Goal: Check status

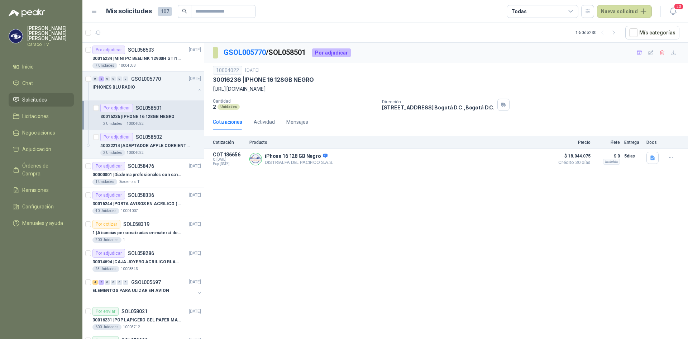
click at [135, 117] on p "30016236 | IPHONE 16 128GB NEGRO" at bounding box center [137, 116] width 74 height 7
click at [137, 147] on p "40022214 | ADAPTADOR APPLE CORRIENTE USB-C DE 20 W" at bounding box center [144, 145] width 89 height 7
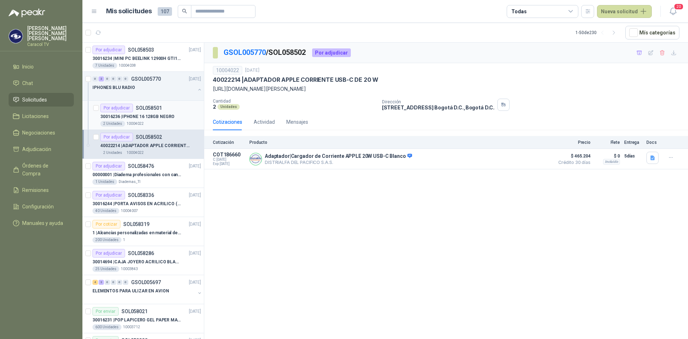
click at [144, 113] on p "30016236 | IPHONE 16 128GB NEGRO" at bounding box center [137, 116] width 74 height 7
